Goal: Transaction & Acquisition: Purchase product/service

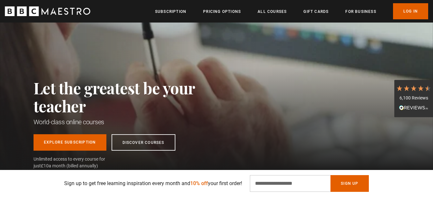
scroll to position [82, 0]
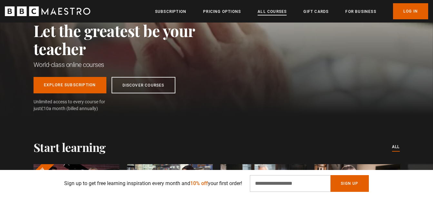
click at [279, 14] on link "All Courses" at bounding box center [272, 11] width 29 height 6
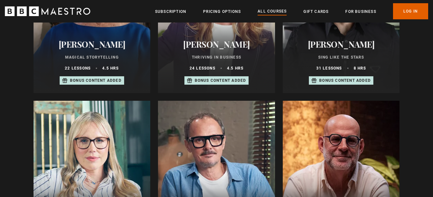
scroll to position [562, 0]
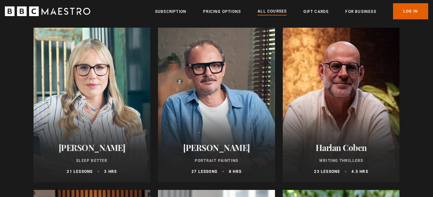
click at [344, 127] on div at bounding box center [341, 105] width 117 height 155
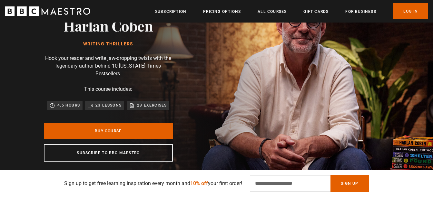
scroll to position [62, 0]
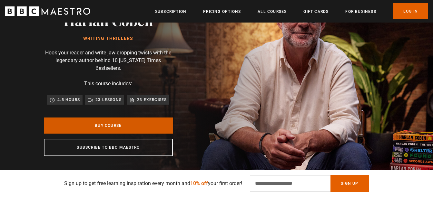
click at [146, 118] on link "Buy Course" at bounding box center [108, 126] width 129 height 16
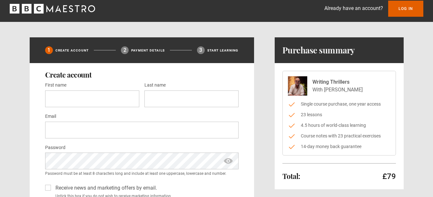
scroll to position [4, 0]
